Goal: Book appointment/travel/reservation

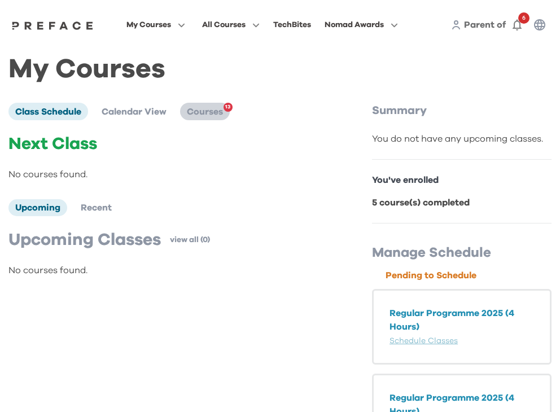
click at [218, 111] on span "Courses" at bounding box center [205, 111] width 36 height 9
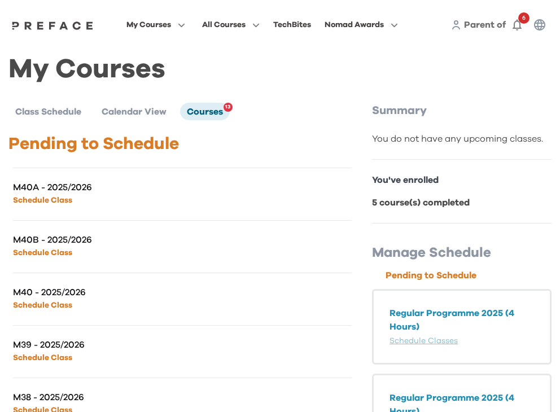
click at [60, 197] on link "Schedule Class" at bounding box center [42, 200] width 59 height 8
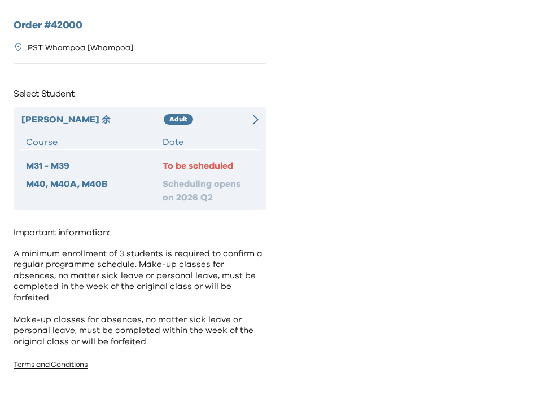
click at [194, 164] on div "To be scheduled" at bounding box center [207, 166] width 91 height 14
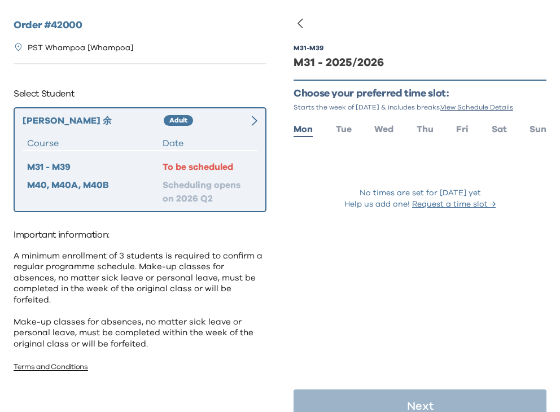
click at [510, 131] on ul "Mon Tue Wed Thu Fri Sat Sun" at bounding box center [419, 128] width 253 height 16
click at [502, 131] on span "Sat" at bounding box center [498, 129] width 15 height 9
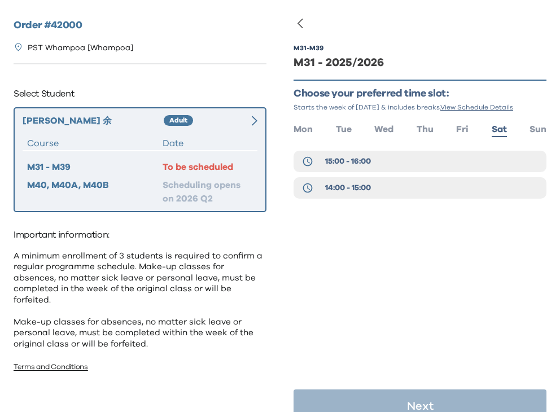
click at [527, 125] on ul "Mon Tue Wed Thu Fri Sat Sun" at bounding box center [419, 128] width 253 height 16
click at [535, 130] on span "Sun" at bounding box center [537, 129] width 17 height 9
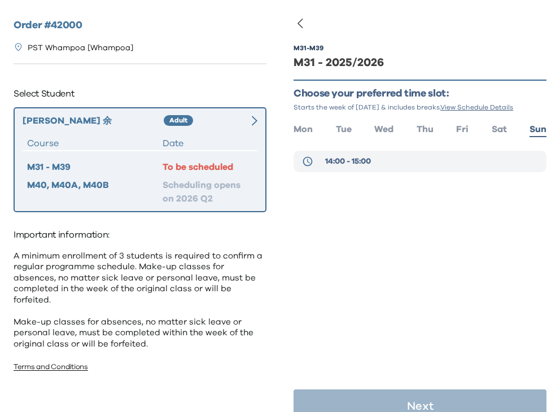
click at [442, 158] on button "14:00 - 15:00" at bounding box center [419, 161] width 253 height 21
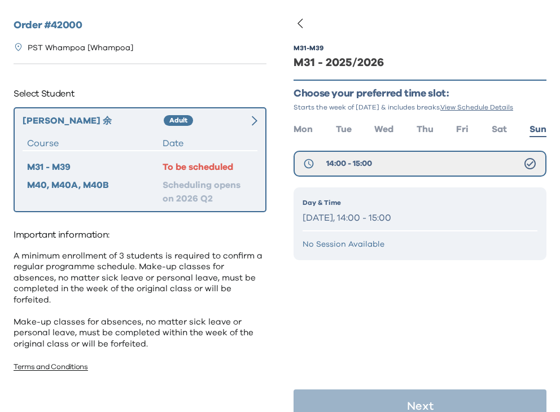
scroll to position [23, 0]
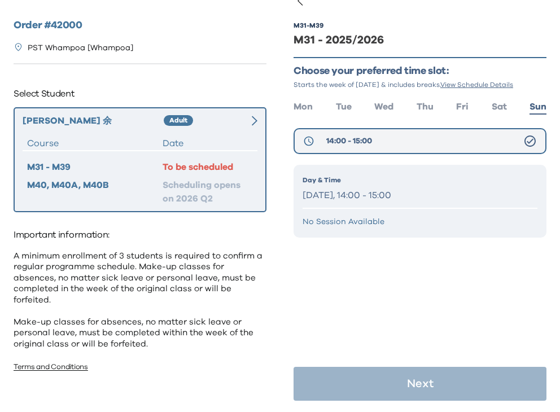
click at [529, 143] on icon at bounding box center [530, 141] width 14 height 14
click at [406, 183] on p "Day & Time" at bounding box center [419, 180] width 235 height 10
click at [378, 147] on button "14:00 - 15:00" at bounding box center [419, 141] width 253 height 26
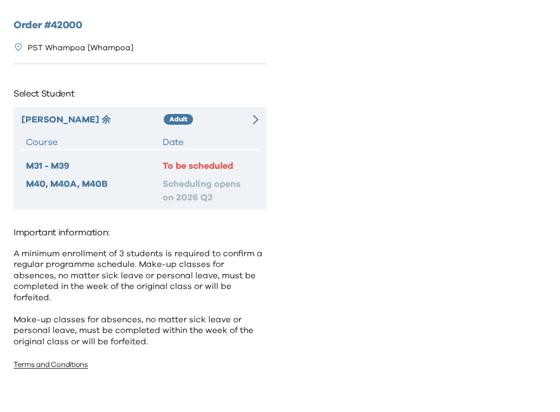
click at [229, 157] on div "[PERSON_NAME] 余 Adult Course Date M31 - M39 To be scheduled M40, M40A, M40B Sch…" at bounding box center [140, 158] width 253 height 103
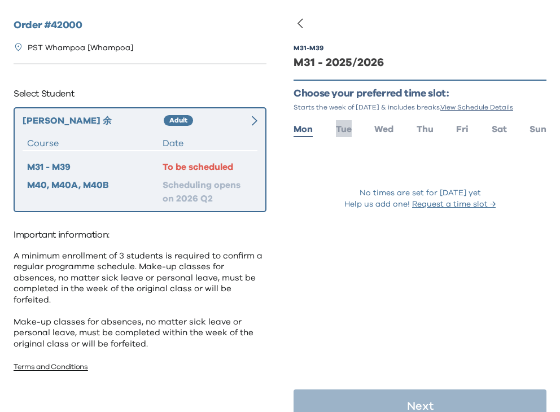
click at [337, 130] on span "Tue" at bounding box center [344, 129] width 16 height 9
click at [504, 127] on span "Sat" at bounding box center [498, 129] width 15 height 9
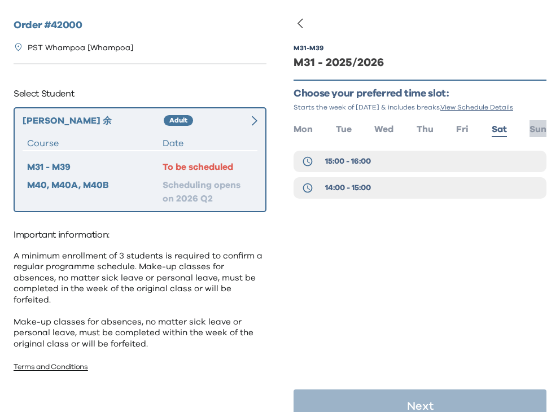
click at [530, 127] on span "Sun" at bounding box center [537, 129] width 17 height 9
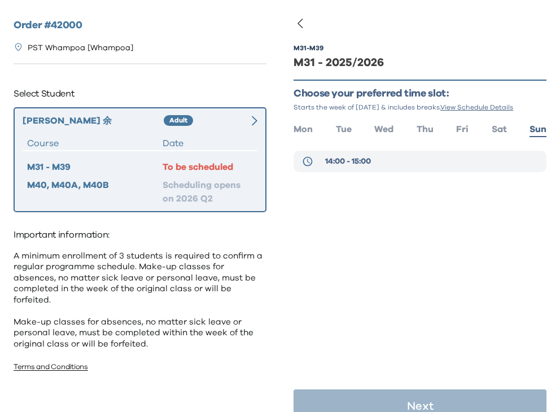
click at [435, 157] on button "14:00 - 15:00" at bounding box center [419, 161] width 253 height 21
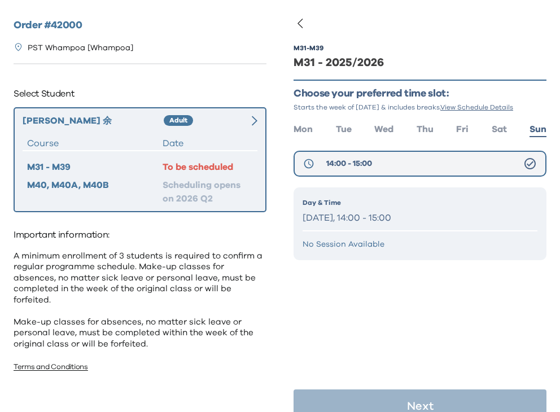
click at [530, 161] on icon at bounding box center [530, 164] width 14 height 14
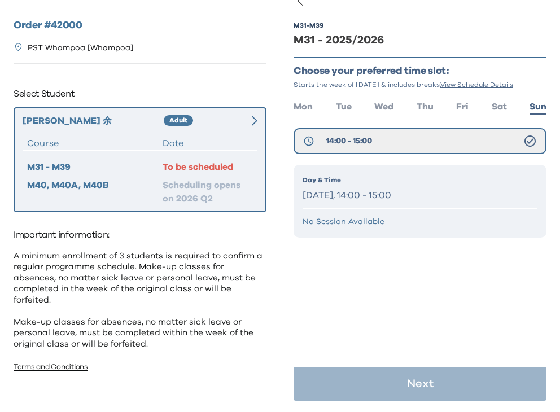
click at [415, 202] on p "Sunday, 14:00 - 15:00" at bounding box center [419, 195] width 235 height 16
click at [230, 165] on div "To be scheduled" at bounding box center [207, 167] width 90 height 14
click at [369, 143] on span "14:00 - 15:00" at bounding box center [349, 140] width 46 height 11
click at [527, 135] on icon at bounding box center [530, 141] width 14 height 14
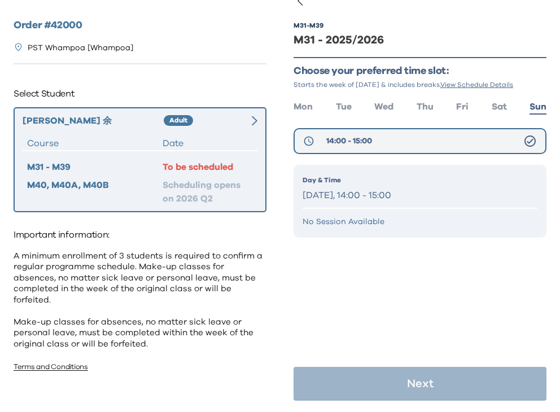
click at [527, 135] on icon at bounding box center [530, 141] width 14 height 14
